Goal: Find specific page/section: Find specific page/section

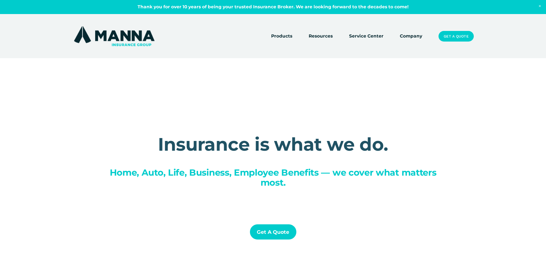
click at [409, 35] on link "Company" at bounding box center [411, 36] width 22 height 8
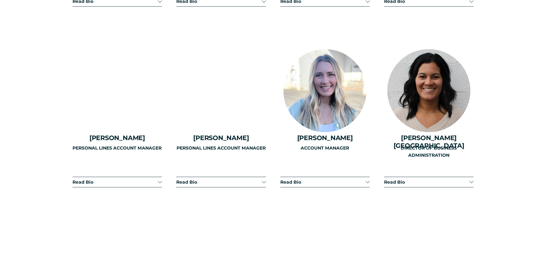
scroll to position [1376, 0]
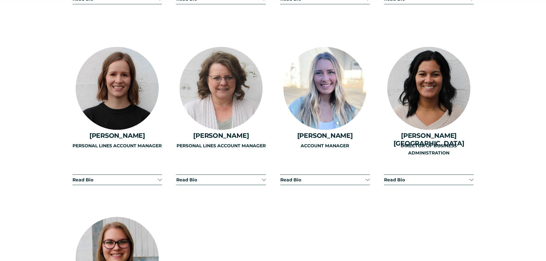
click at [264, 175] on div "PERSONAL LINES ACCOUNT MANAGER" at bounding box center [220, 162] width 89 height 40
click at [197, 174] on div "PERSONAL LINES ACCOUNT MANAGER" at bounding box center [220, 162] width 89 height 40
click at [190, 174] on div "PERSONAL LINES ACCOUNT MANAGER" at bounding box center [220, 162] width 89 height 40
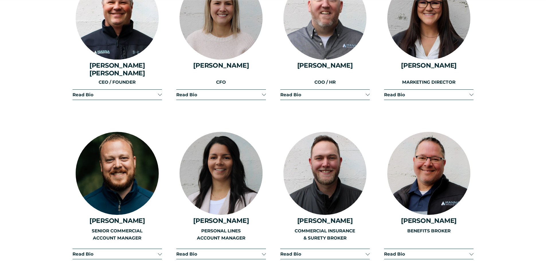
scroll to position [831, 0]
